Goal: Task Accomplishment & Management: Manage account settings

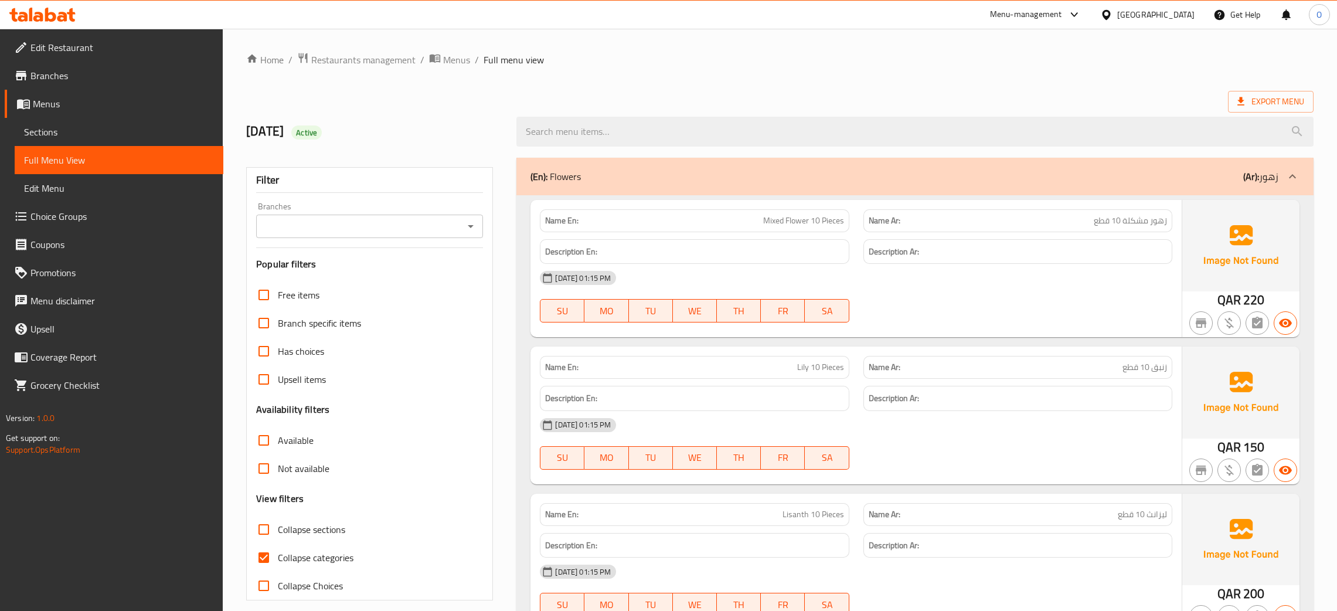
scroll to position [1940, 0]
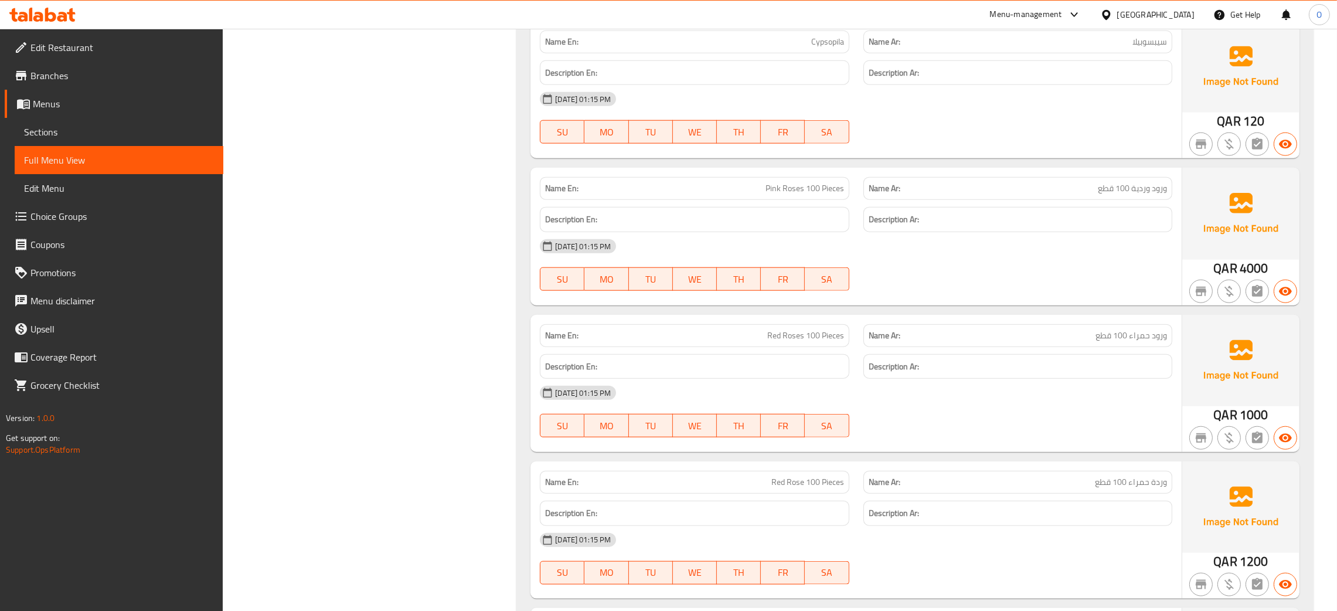
click at [895, 392] on div "16-09-2025 01:15 PM" at bounding box center [856, 393] width 647 height 28
click at [882, 408] on div "16-09-2025 01:15 PM SU MO TU WE TH FR SA" at bounding box center [856, 412] width 647 height 66
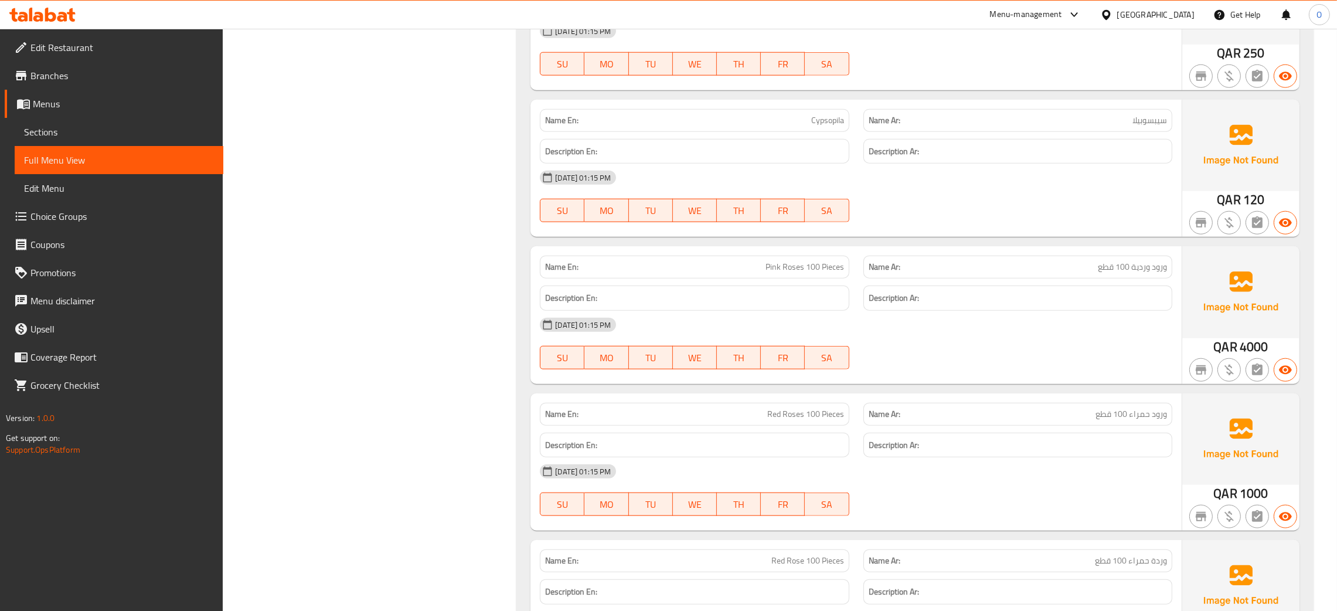
scroll to position [1324, 0]
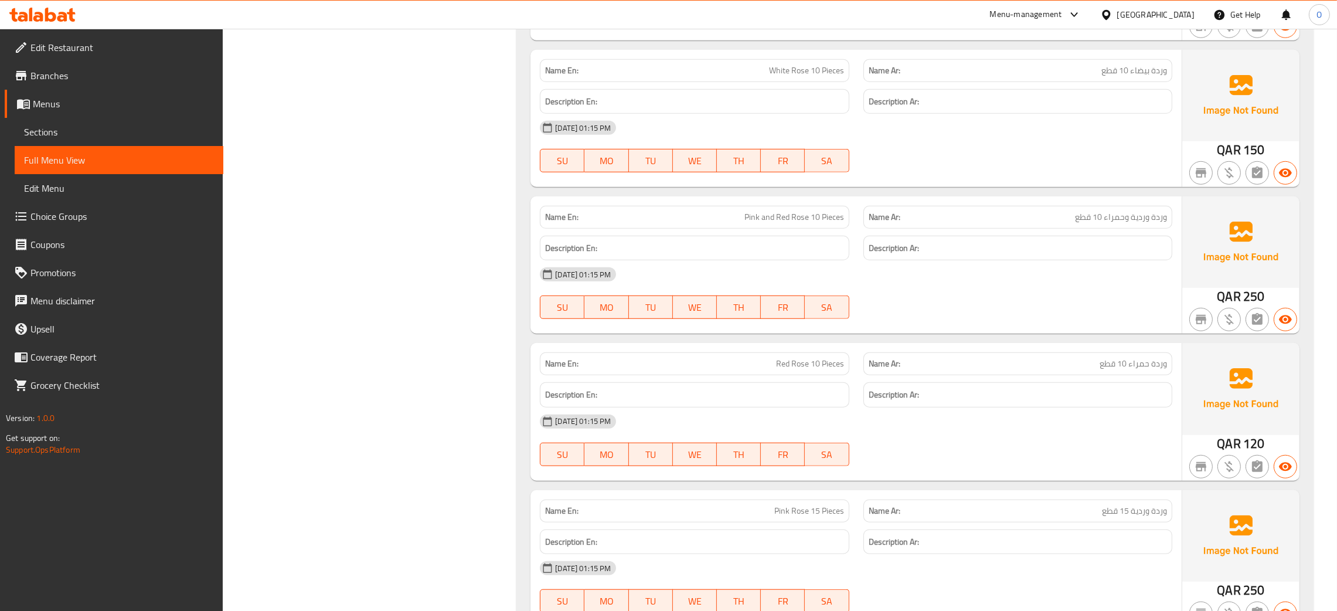
click at [857, 435] on div "16-09-2025 01:15 PM" at bounding box center [856, 421] width 647 height 28
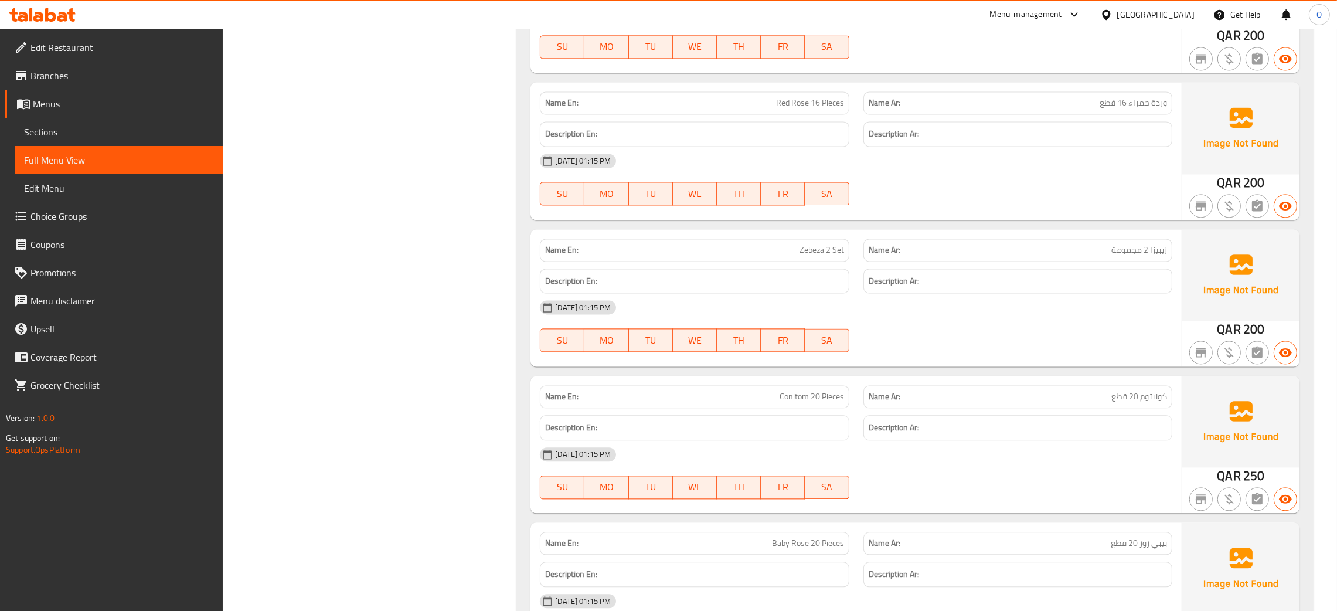
scroll to position [3875, 0]
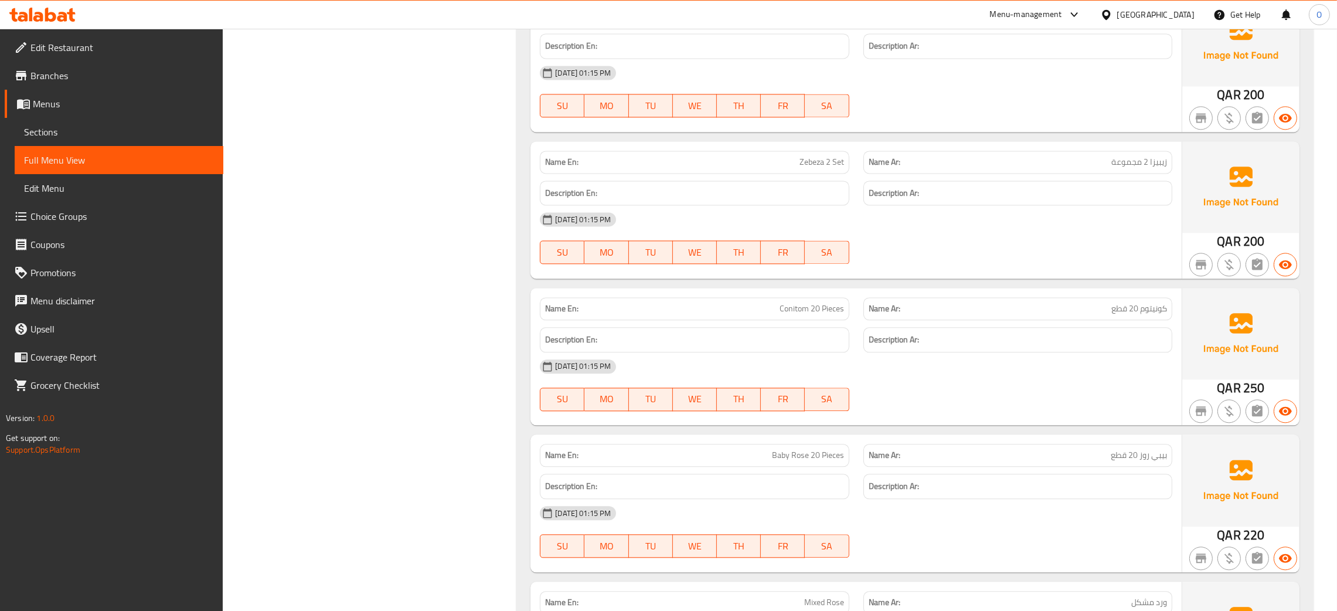
click at [1006, 397] on div "16-09-2025 01:15 PM SU MO TU WE TH FR SA" at bounding box center [856, 385] width 647 height 66
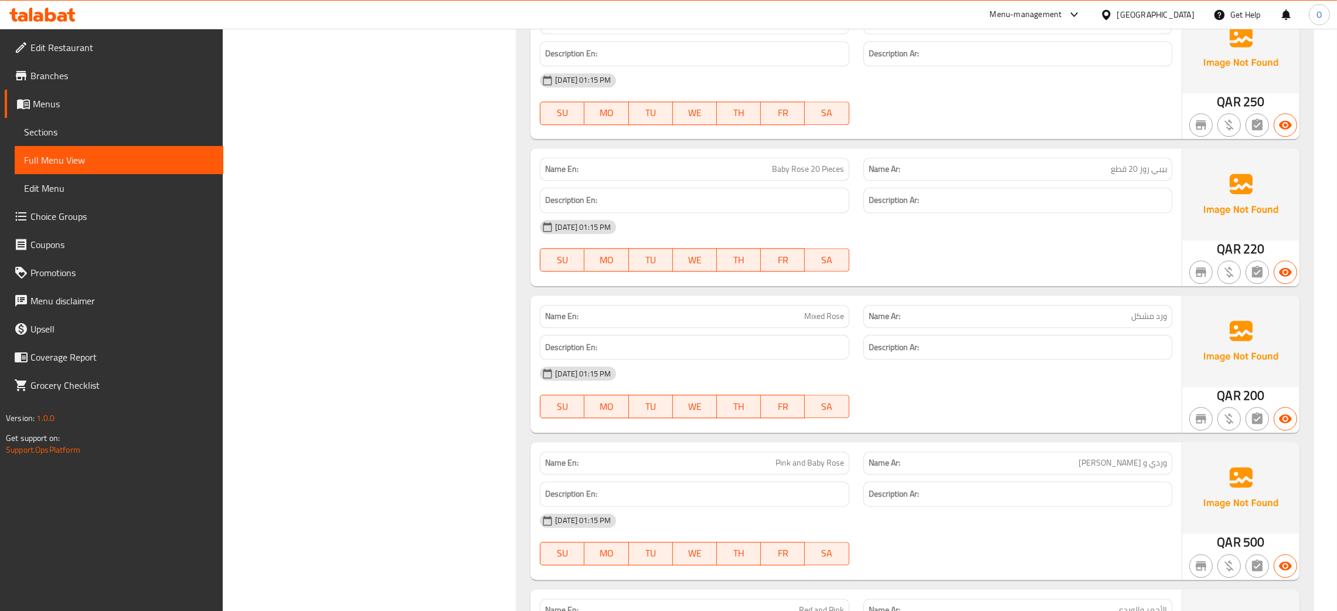
scroll to position [4227, 0]
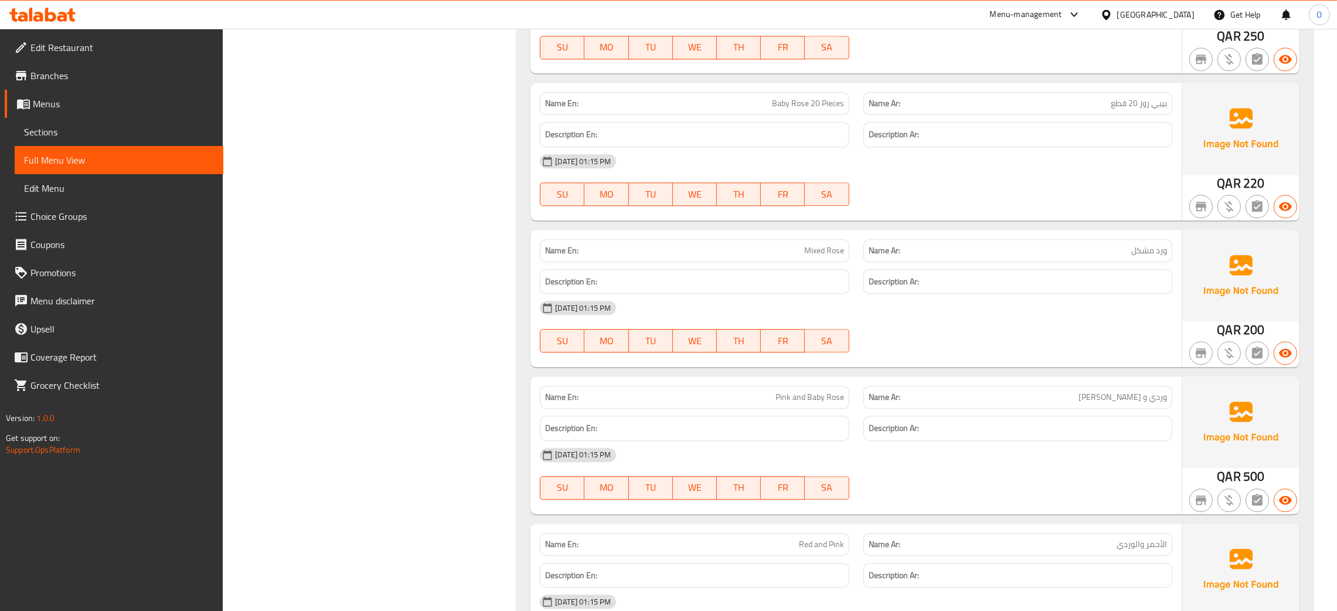
click at [809, 400] on span "Pink and Baby Rose" at bounding box center [810, 397] width 69 height 12
copy span "Pink and Baby Rose"
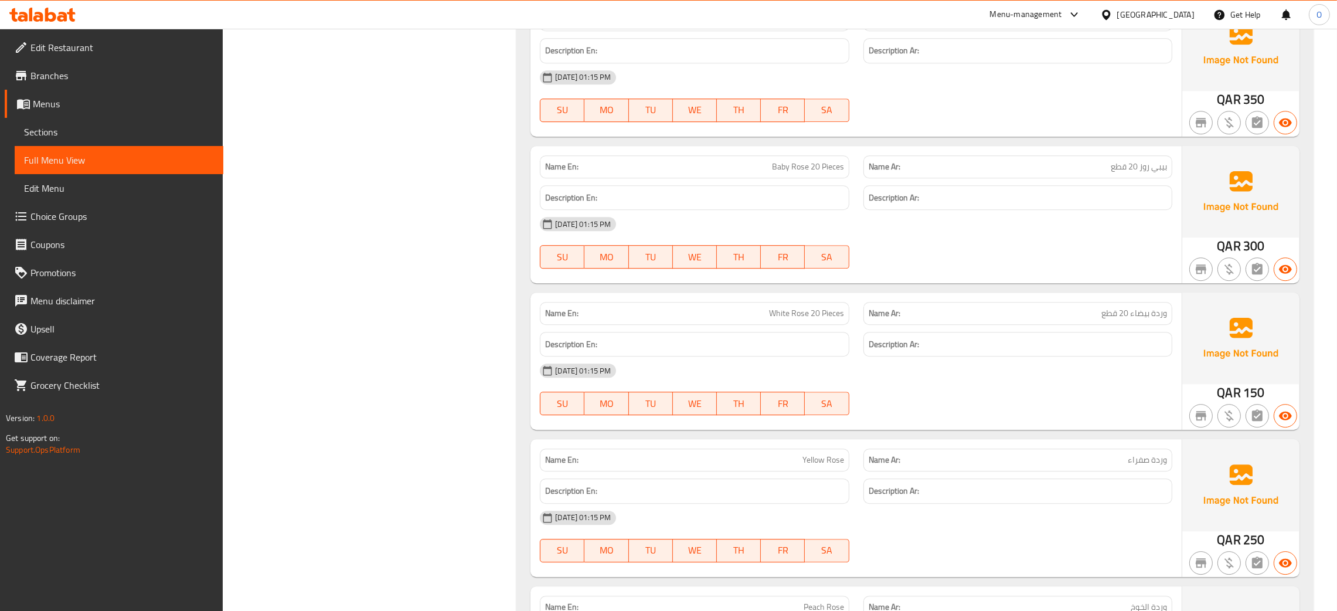
scroll to position [4940, 0]
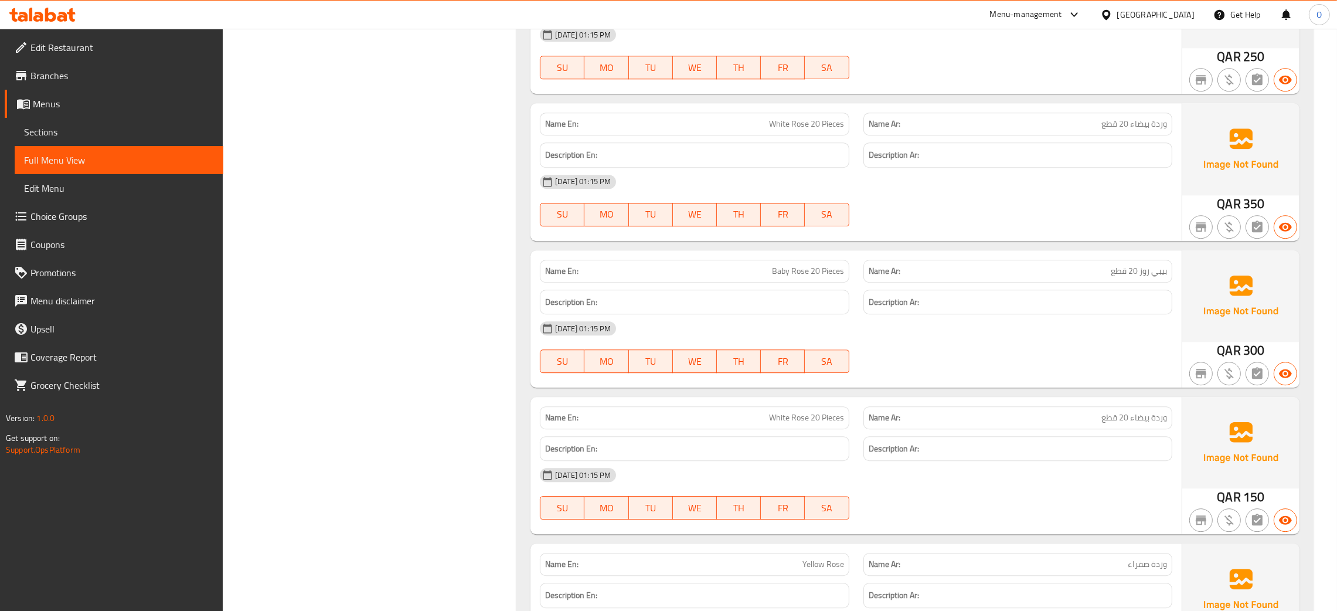
click at [1183, 13] on div "Qatar" at bounding box center [1156, 14] width 77 height 13
type input "eg"
click at [1095, 94] on div "[GEOGRAPHIC_DATA]" at bounding box center [1106, 93] width 176 height 27
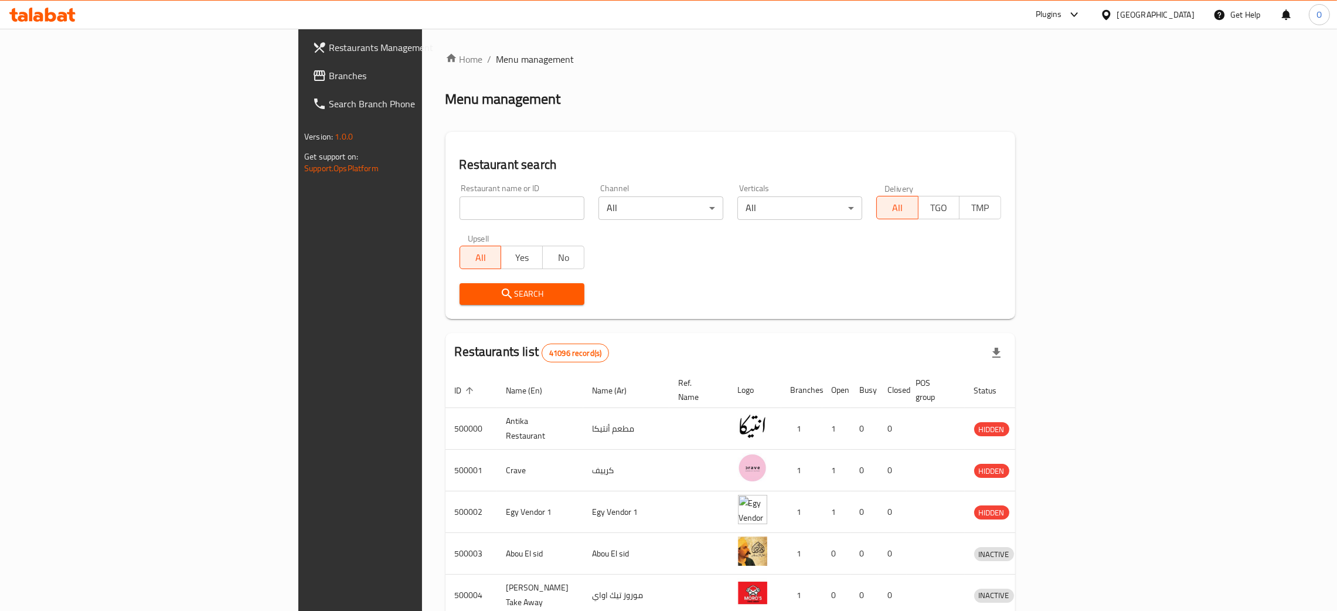
click at [460, 197] on input "search" at bounding box center [522, 207] width 125 height 23
paste input "Zero Degree"
type input "Zero Degree"
click button "Search" at bounding box center [522, 294] width 125 height 22
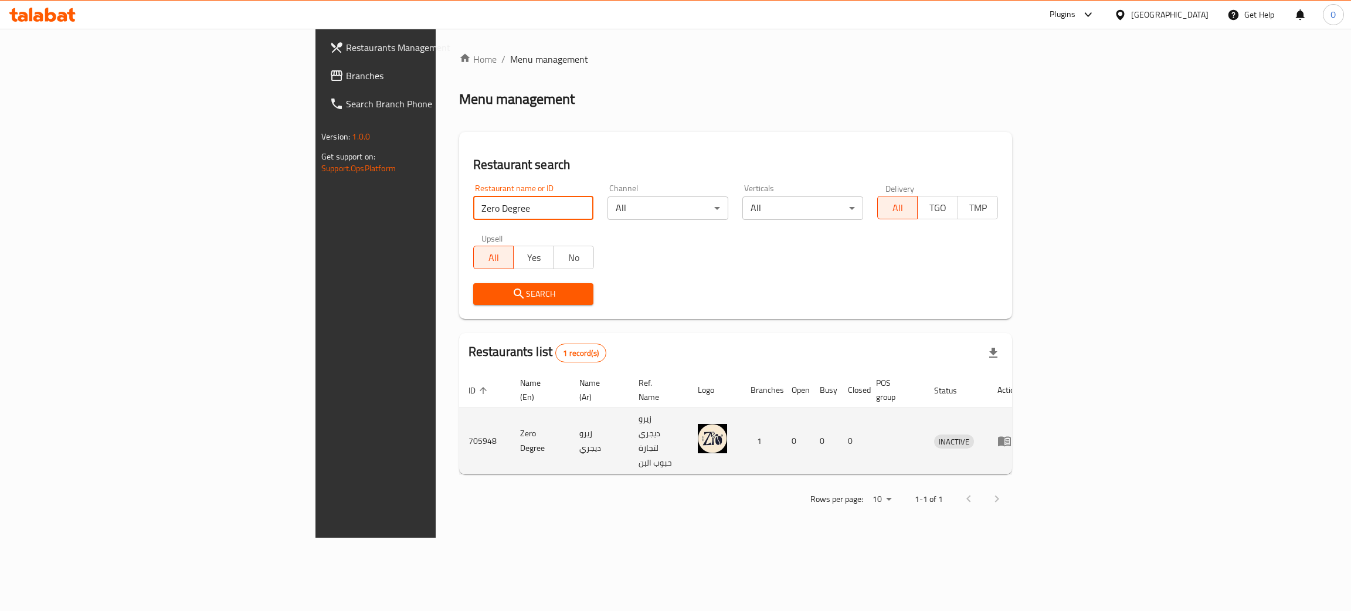
click at [1011, 434] on icon "enhanced table" at bounding box center [1004, 441] width 14 height 14
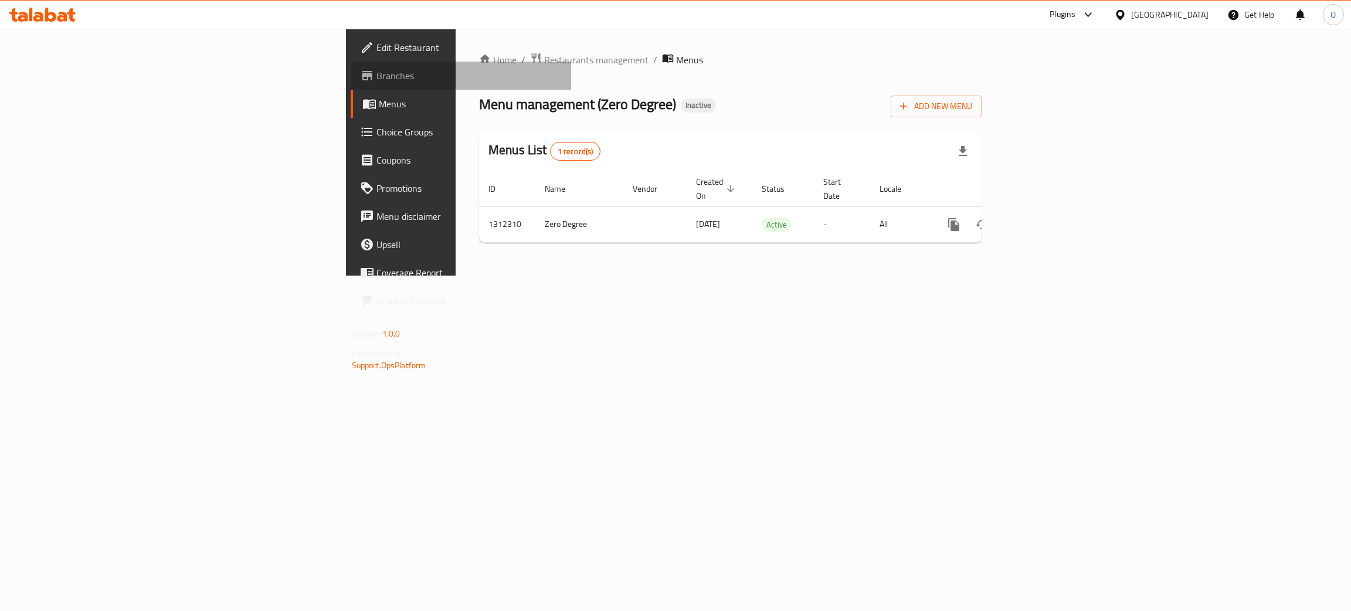
click at [376, 76] on span "Branches" at bounding box center [469, 76] width 186 height 14
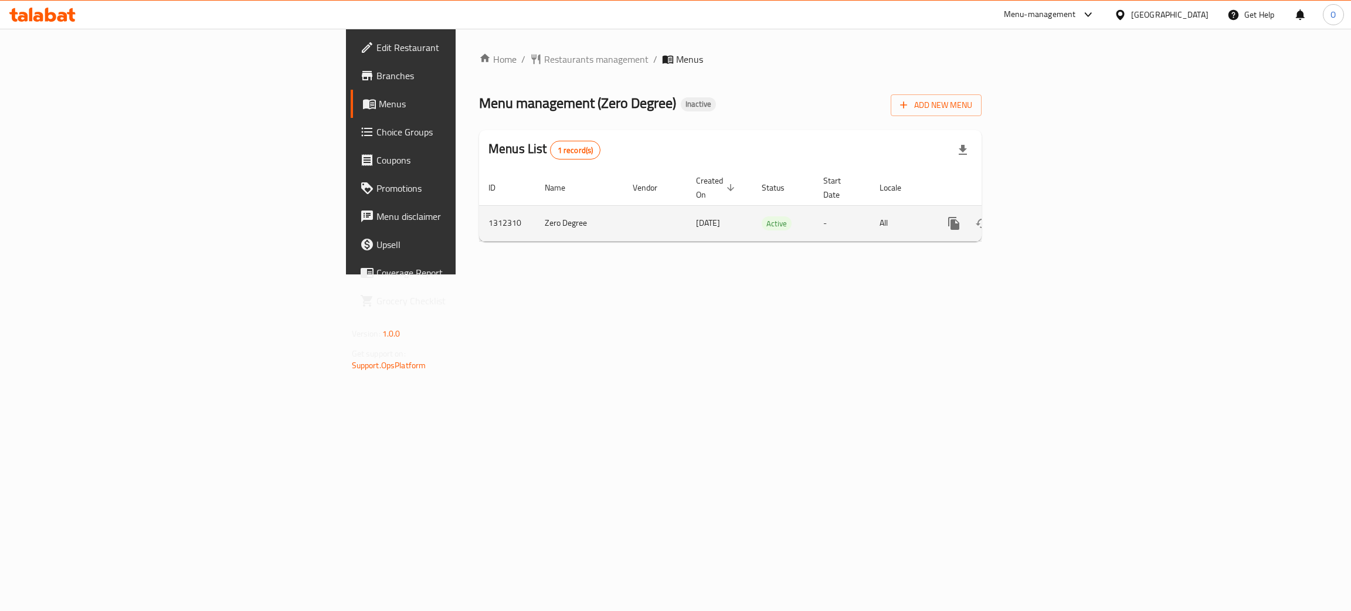
click at [1044, 218] on icon "enhanced table" at bounding box center [1038, 223] width 11 height 11
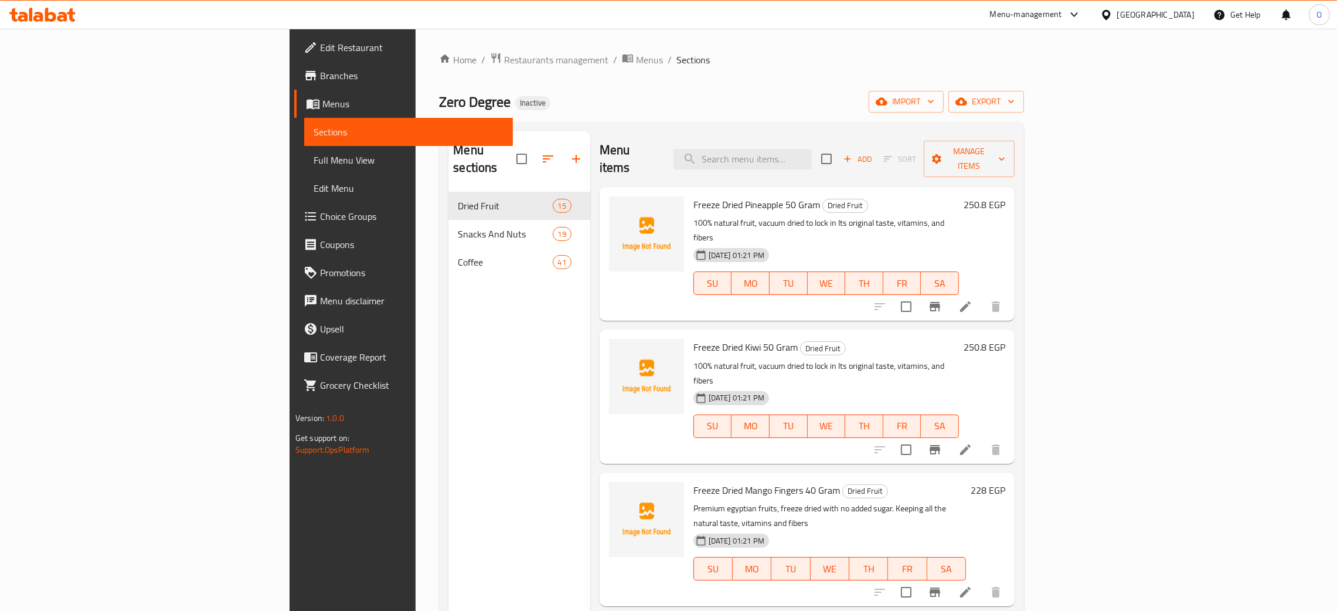
click at [314, 164] on span "Full Menu View" at bounding box center [409, 160] width 190 height 14
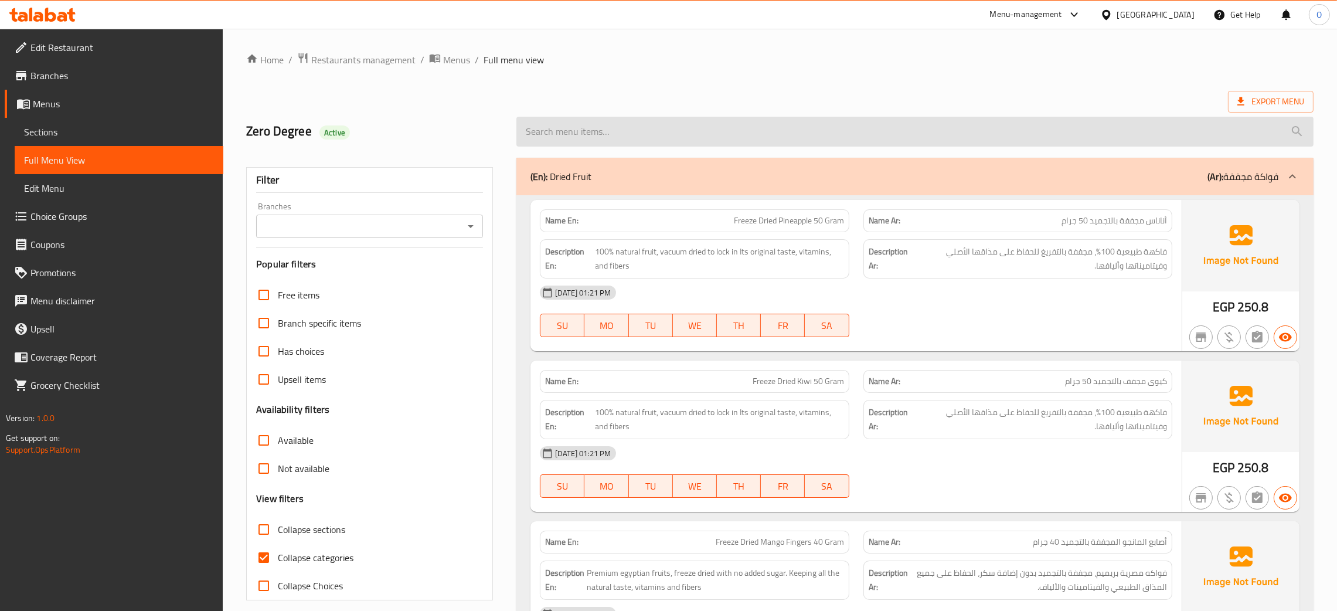
click at [896, 133] on input "search" at bounding box center [915, 132] width 797 height 30
paste input "Zero Degree"
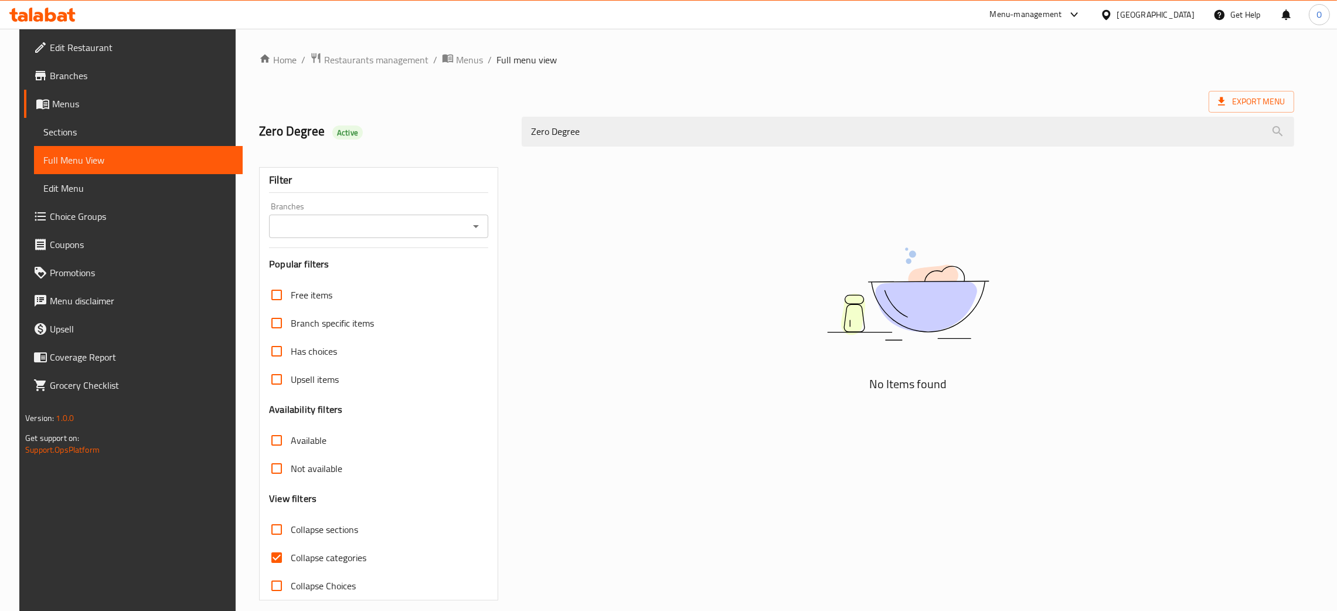
drag, startPoint x: 592, startPoint y: 139, endPoint x: 433, endPoint y: 123, distance: 159.7
click at [433, 123] on div "Zero Degree Active Zero Degree" at bounding box center [777, 132] width 1050 height 52
drag, startPoint x: 594, startPoint y: 137, endPoint x: 429, endPoint y: 123, distance: 166.0
click at [429, 123] on div "Zero Degree Active Kick" at bounding box center [777, 132] width 1050 height 52
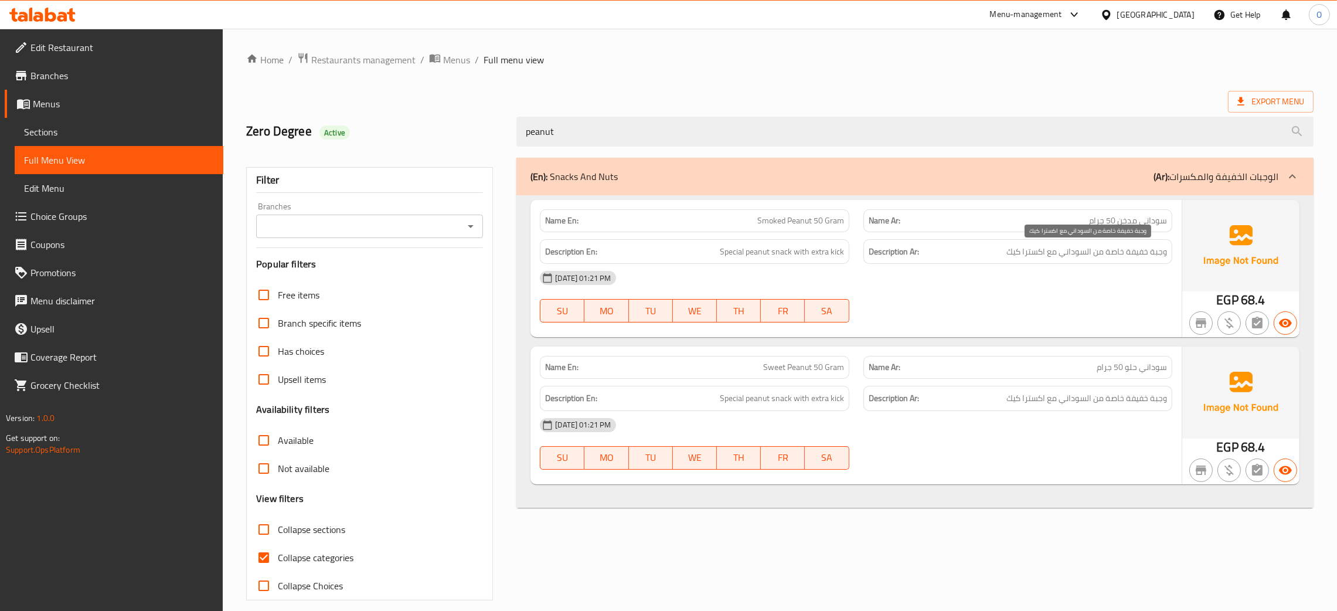
type input "peanut"
click at [1013, 250] on span "وجبة خفيفة خاصة من السوداني مع اكسترا كيك" at bounding box center [1087, 251] width 161 height 15
copy span "كيك"
click at [832, 253] on span "Special peanut snack with extra kick" at bounding box center [782, 251] width 124 height 15
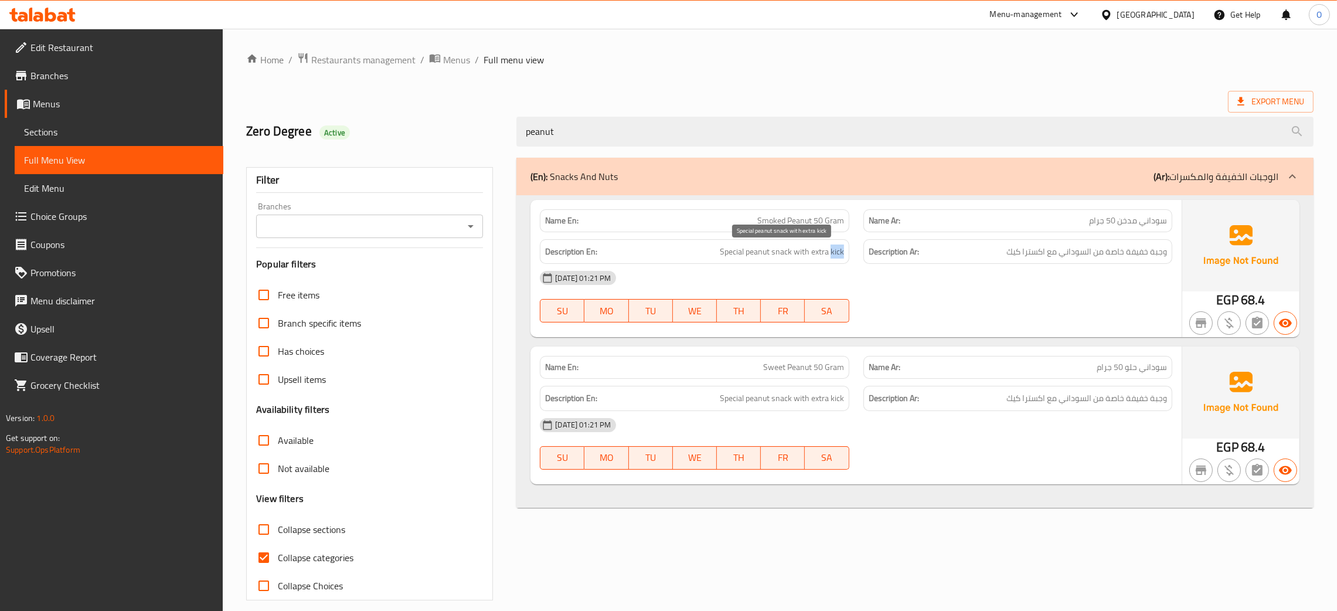
click at [832, 253] on span "Special peanut snack with extra kick" at bounding box center [782, 251] width 124 height 15
copy span "kick"
click at [52, 133] on span "Sections" at bounding box center [119, 132] width 190 height 14
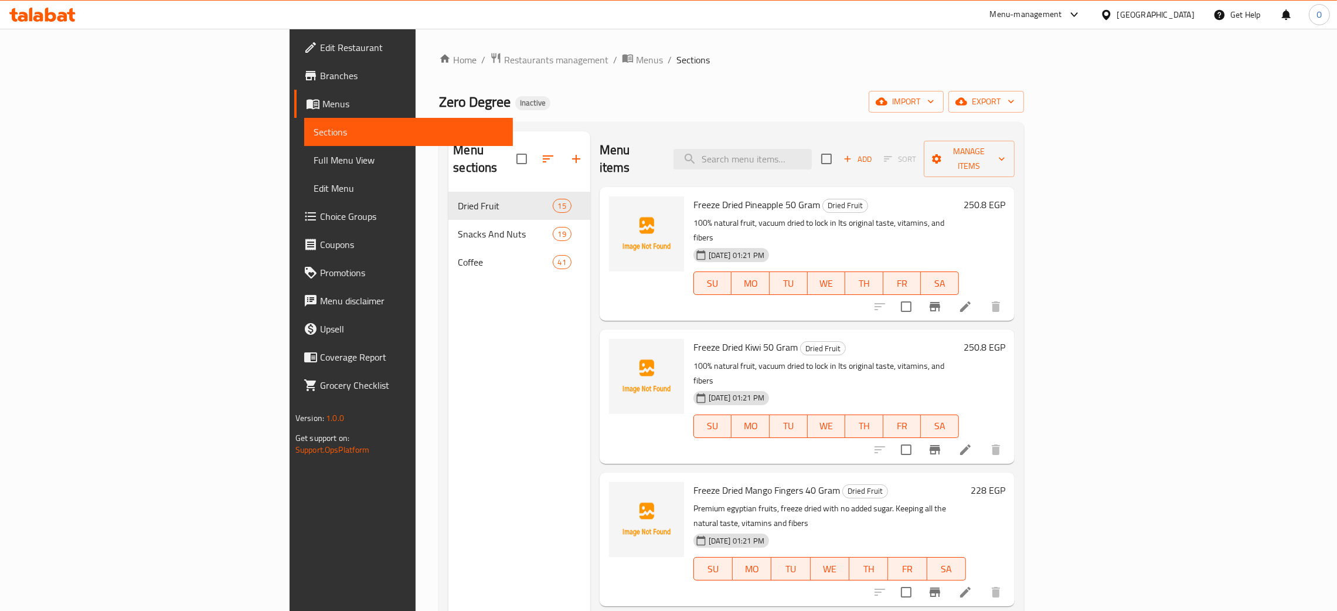
click at [320, 72] on span "Branches" at bounding box center [412, 76] width 184 height 14
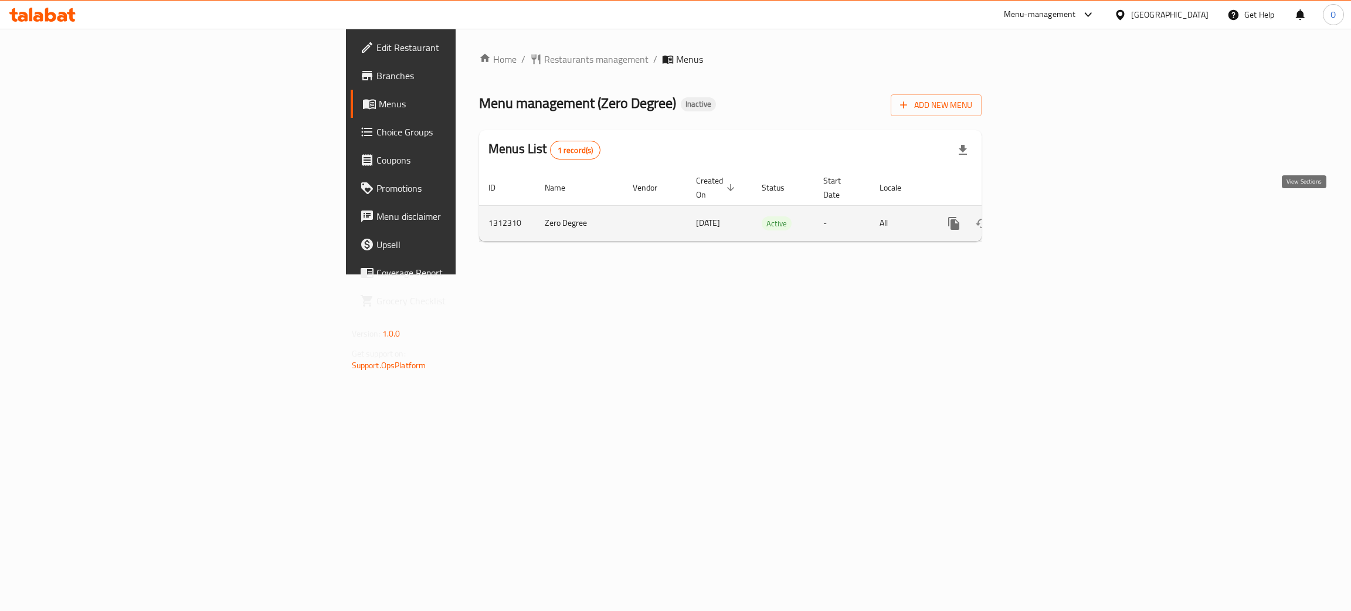
click at [1052, 209] on link "enhanced table" at bounding box center [1038, 223] width 28 height 28
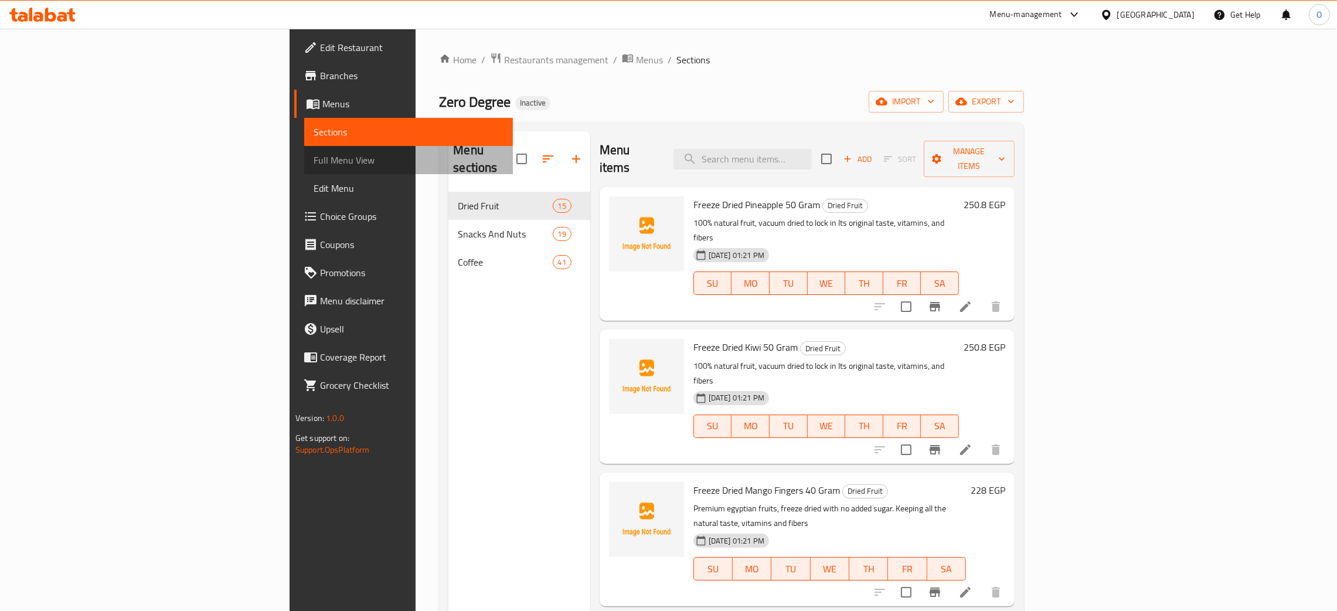
click at [314, 158] on span "Full Menu View" at bounding box center [409, 160] width 190 height 14
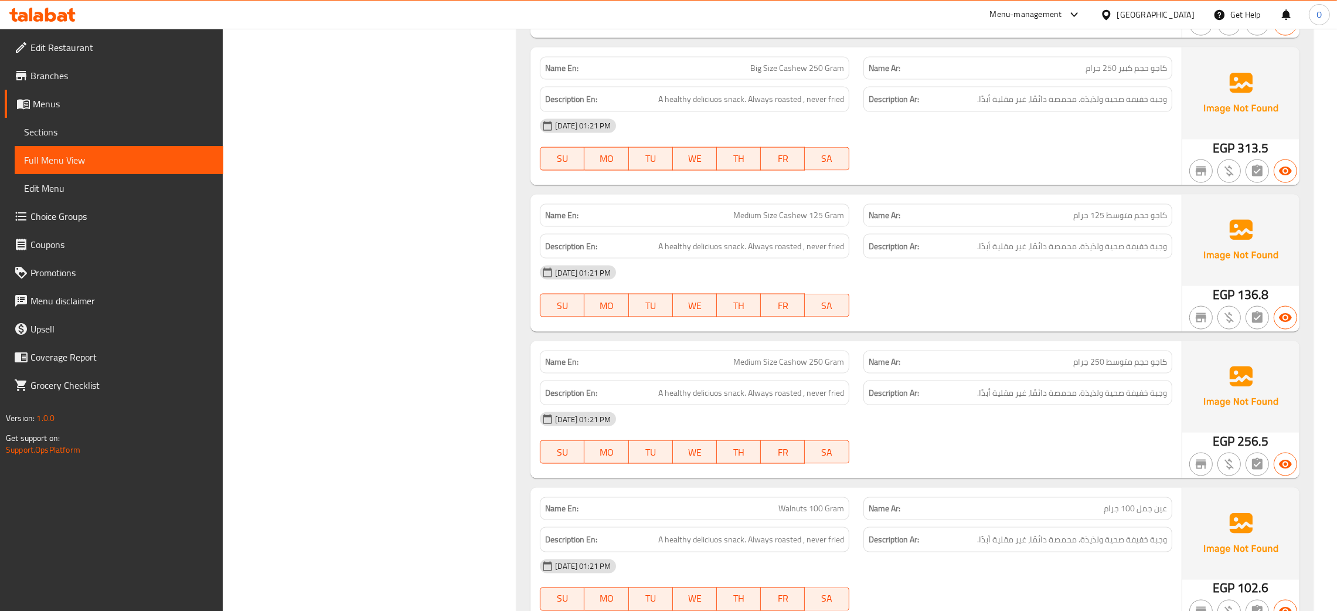
scroll to position [2335, 0]
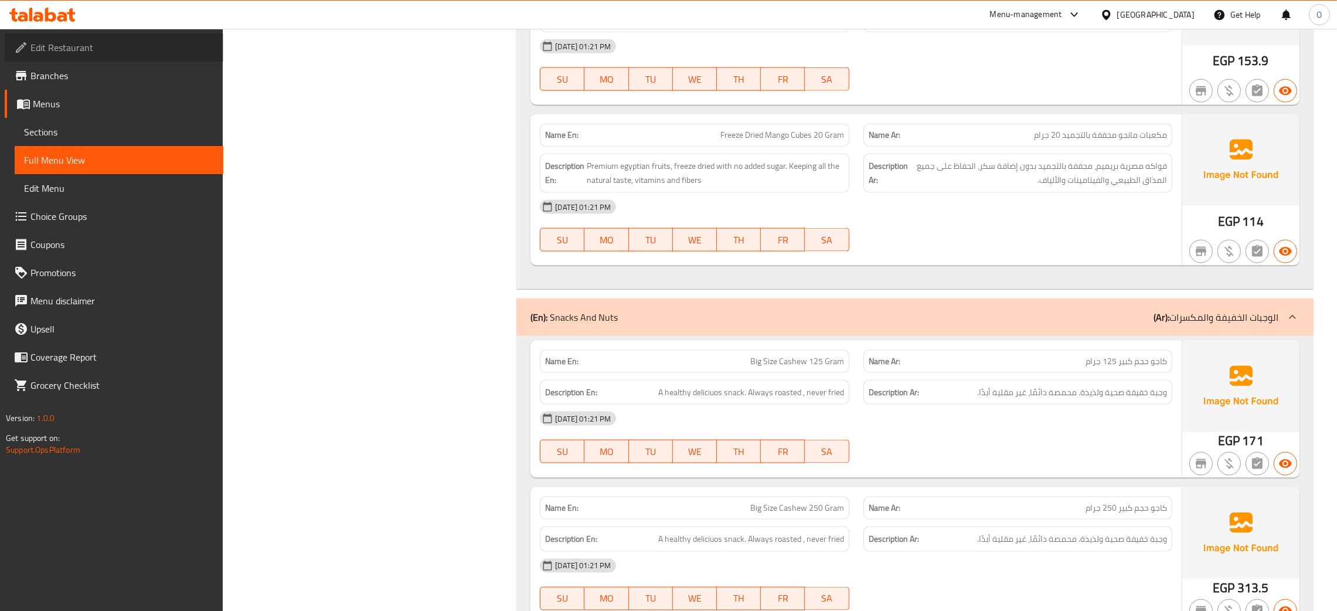
click at [78, 49] on span "Edit Restaurant" at bounding box center [122, 47] width 184 height 14
